Goal: Task Accomplishment & Management: Manage account settings

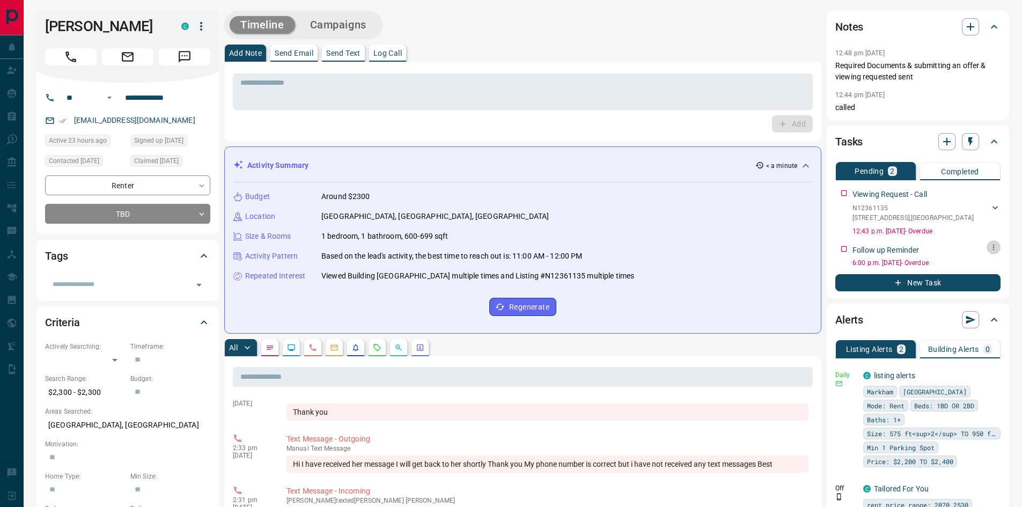
click at [994, 245] on icon "button" at bounding box center [993, 247] width 9 height 9
click at [987, 265] on li "Edit" at bounding box center [976, 268] width 47 height 16
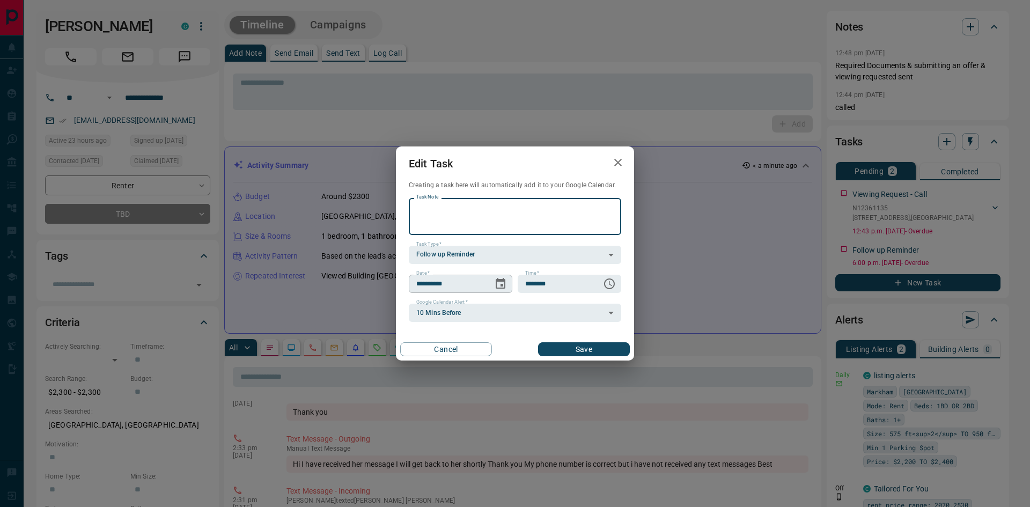
click at [501, 281] on icon "Choose date, selected date is Sep 12, 2025" at bounding box center [501, 283] width 10 height 11
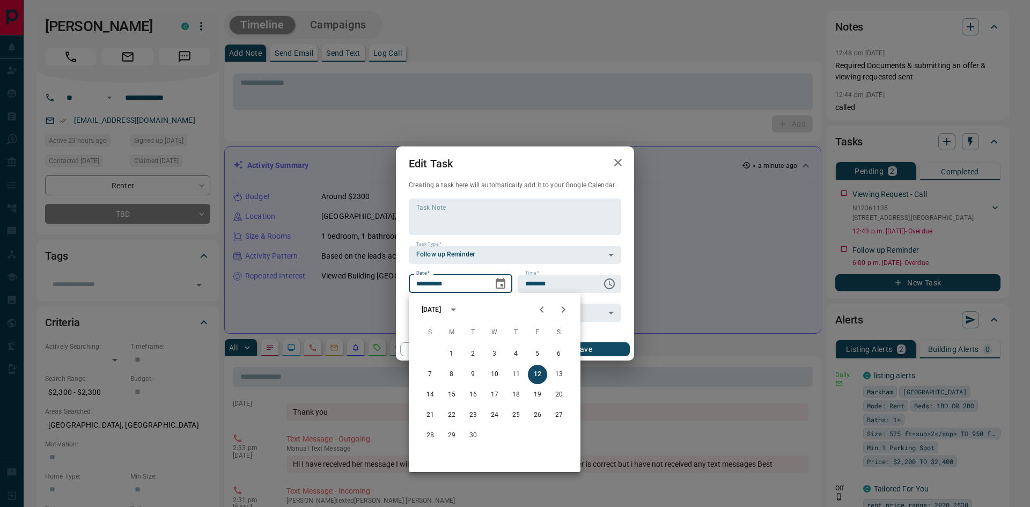
click at [571, 304] on button "Next month" at bounding box center [563, 309] width 21 height 21
click at [542, 436] on button "31" at bounding box center [537, 435] width 19 height 19
type input "**********"
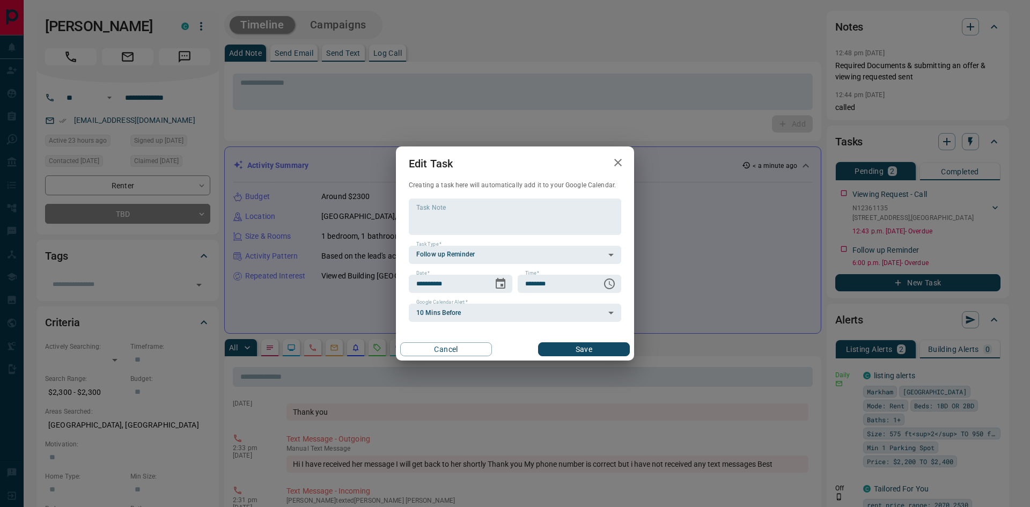
click at [575, 344] on button "Save" at bounding box center [584, 349] width 92 height 14
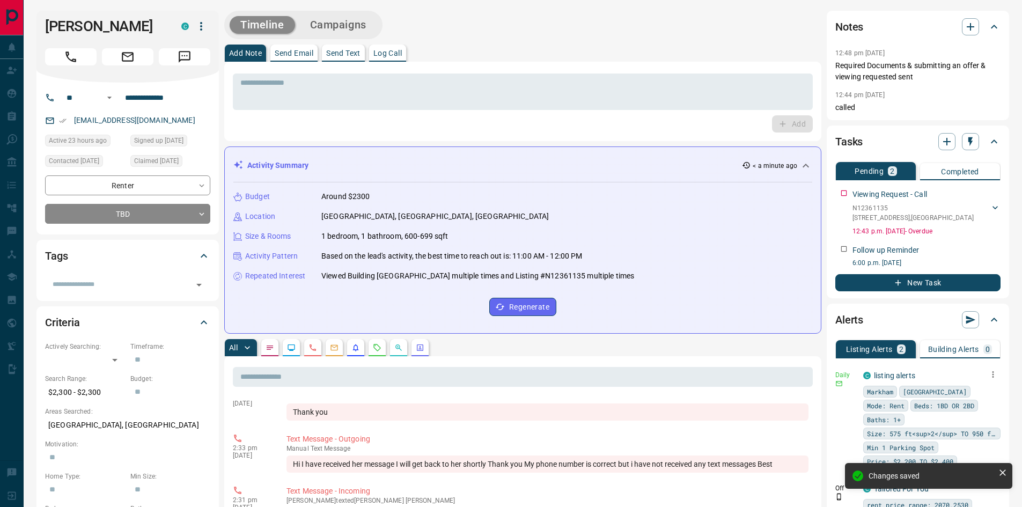
click at [992, 372] on icon "button" at bounding box center [993, 374] width 2 height 6
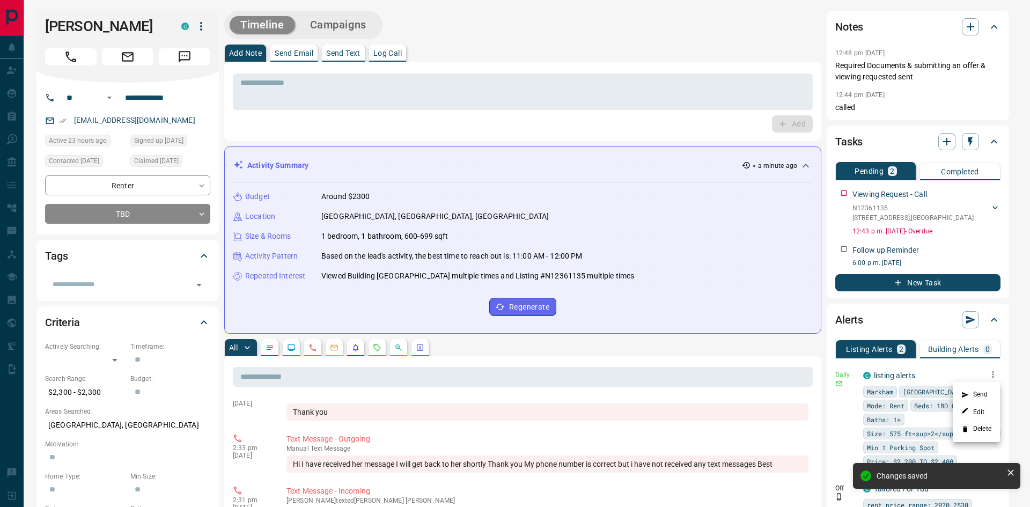
click at [982, 430] on li "Delete" at bounding box center [976, 429] width 47 height 17
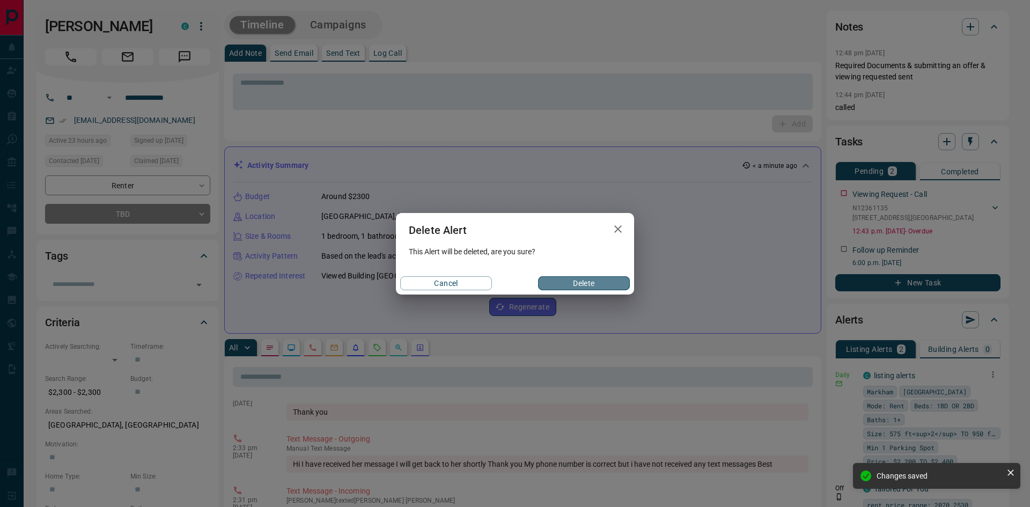
click at [594, 282] on button "Delete" at bounding box center [584, 283] width 92 height 14
